Goal: Task Accomplishment & Management: Complete application form

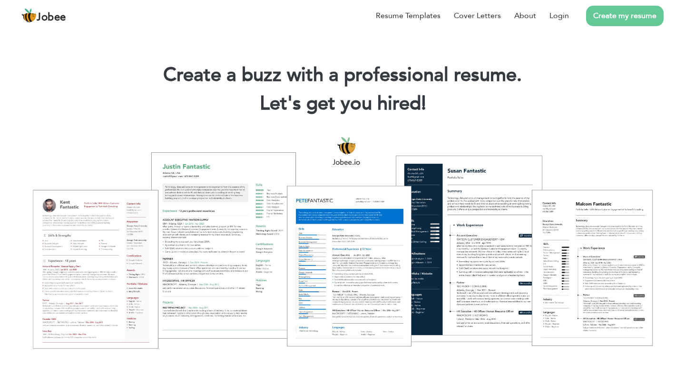
click at [610, 18] on link "Create my resume" at bounding box center [625, 16] width 78 height 20
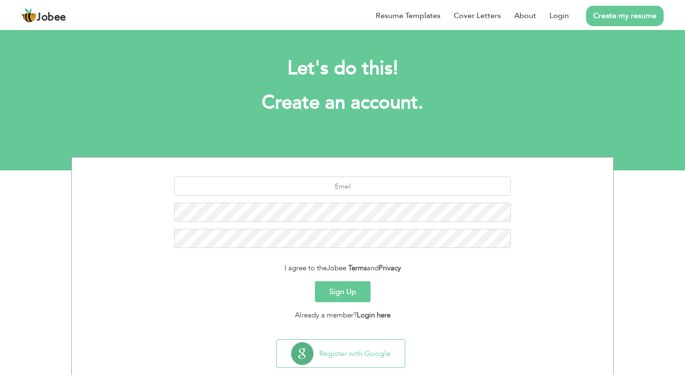
scroll to position [20, 0]
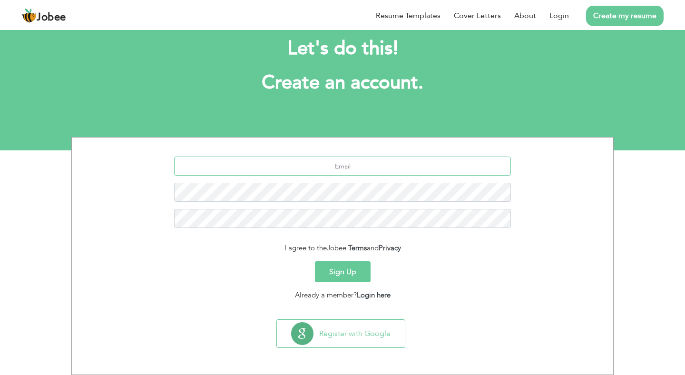
click at [344, 169] on input "text" at bounding box center [342, 165] width 337 height 19
click at [359, 167] on input "text" at bounding box center [342, 165] width 337 height 19
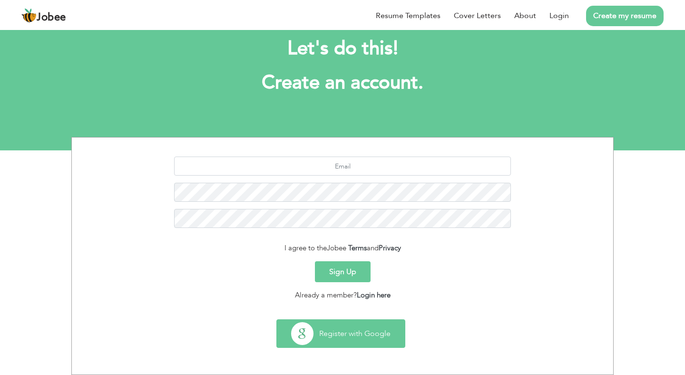
click at [343, 331] on button "Register with Google" at bounding box center [341, 334] width 128 height 28
